Goal: Find specific page/section: Find specific page/section

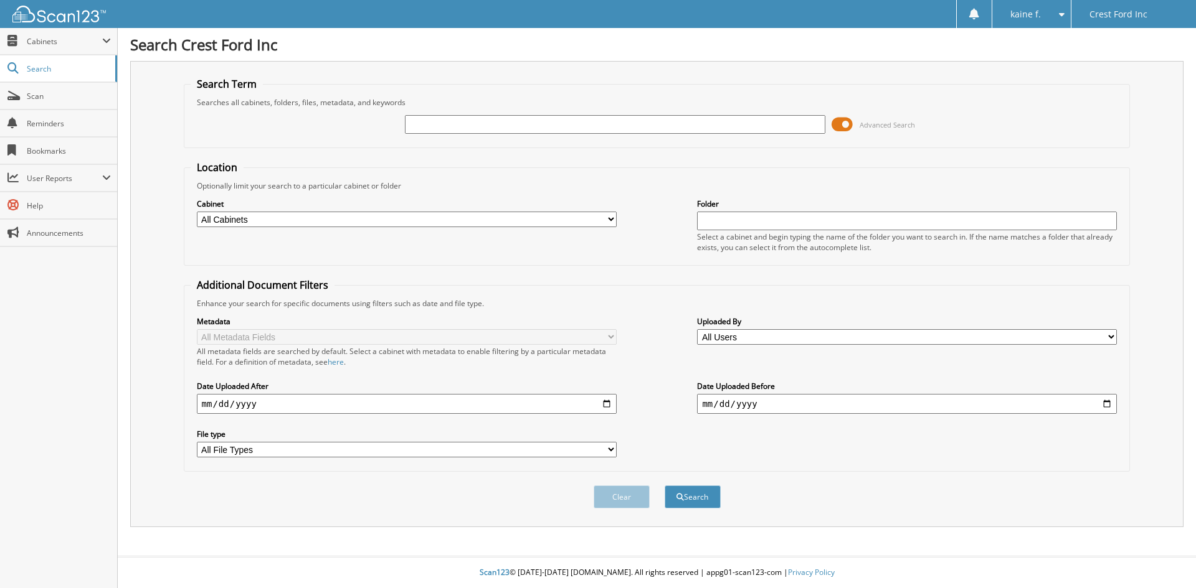
paste input "751401"
type input "751401"
click at [687, 496] on button "Search" at bounding box center [692, 497] width 56 height 23
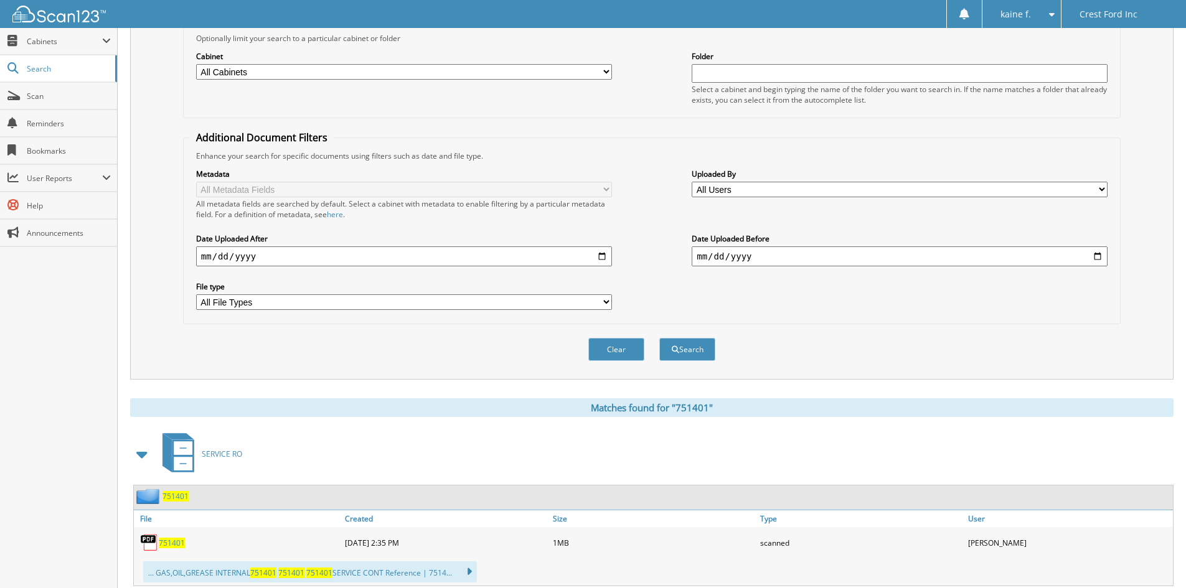
scroll to position [311, 0]
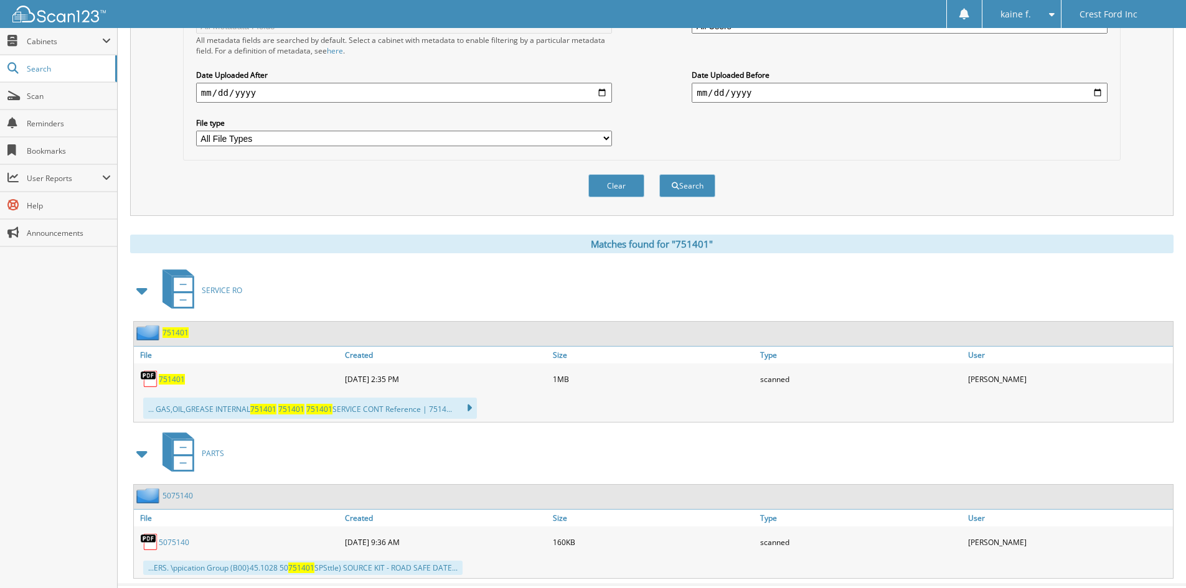
click at [175, 379] on span "751401" at bounding box center [172, 379] width 26 height 11
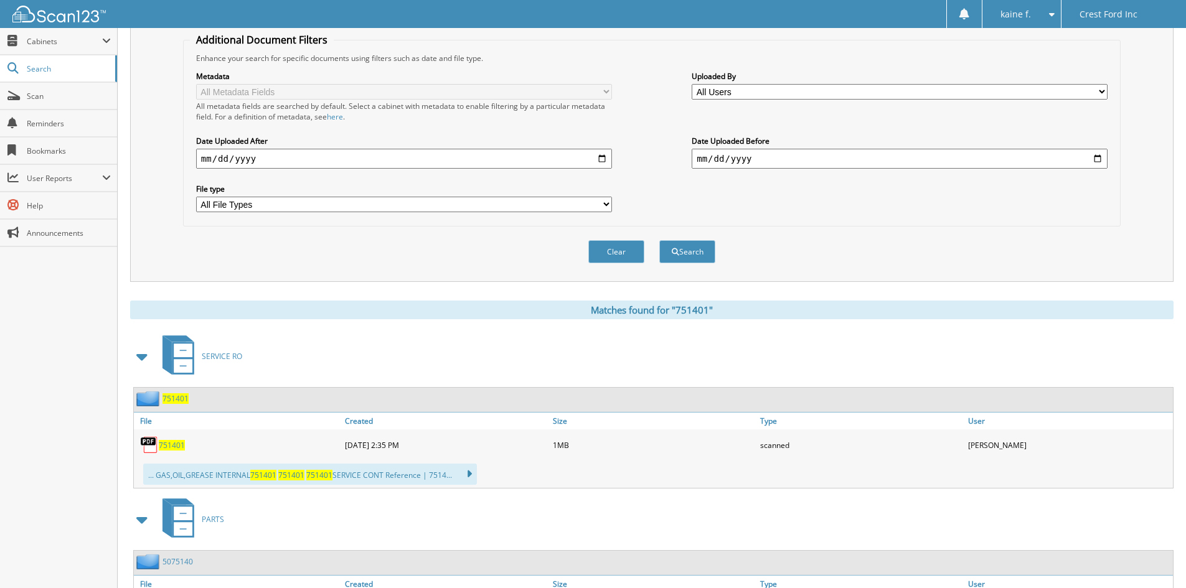
scroll to position [62, 0]
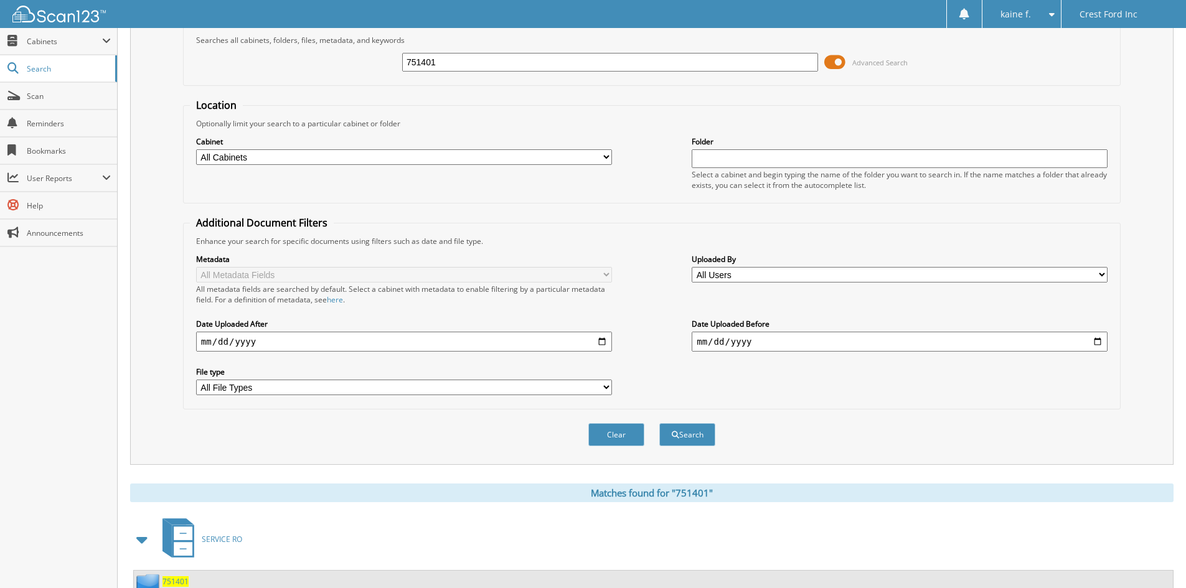
click at [603, 64] on input "751401" at bounding box center [610, 62] width 416 height 19
paste input "44807"
type input "744807"
click at [679, 428] on button "Search" at bounding box center [687, 434] width 56 height 23
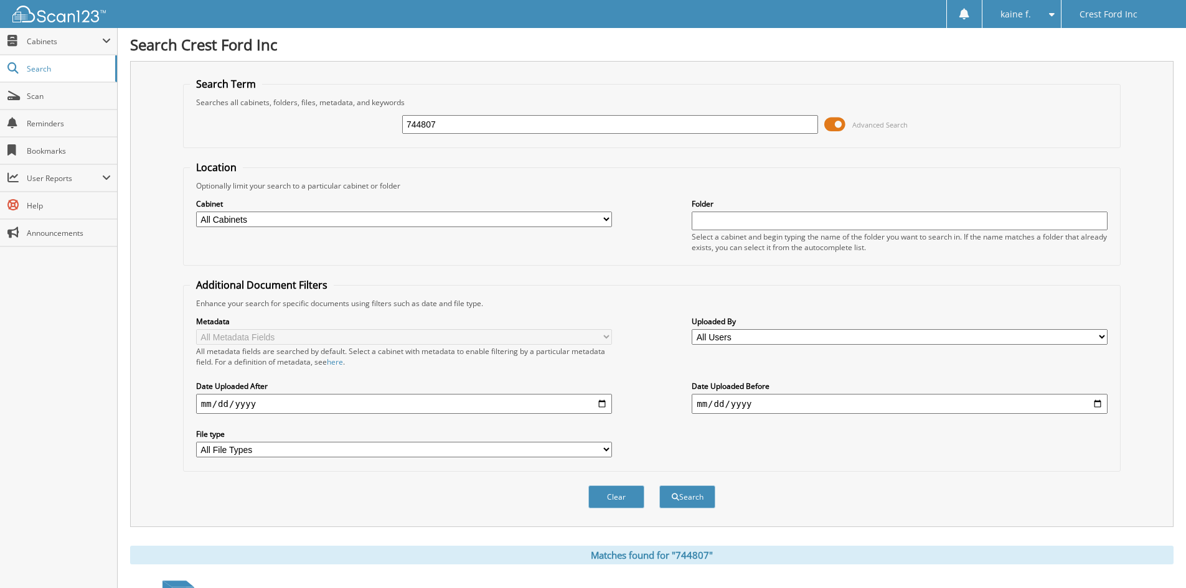
scroll to position [184, 0]
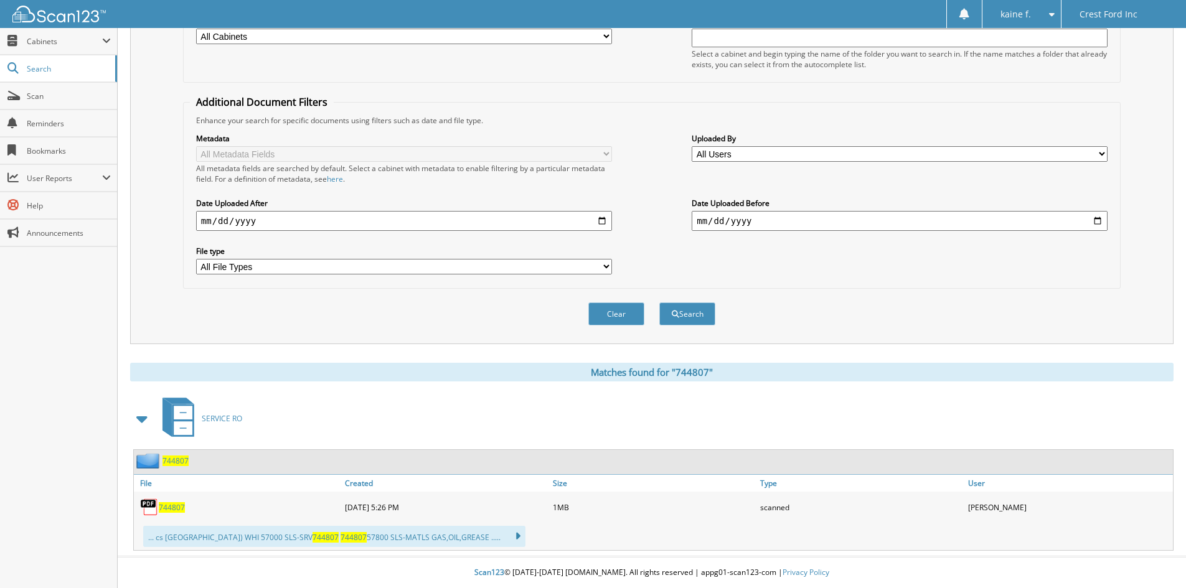
click at [171, 504] on span "744807" at bounding box center [172, 508] width 26 height 11
click at [170, 501] on div "744807" at bounding box center [238, 507] width 208 height 25
click at [172, 509] on span "744807" at bounding box center [172, 508] width 26 height 11
